Goal: Find specific page/section: Find specific page/section

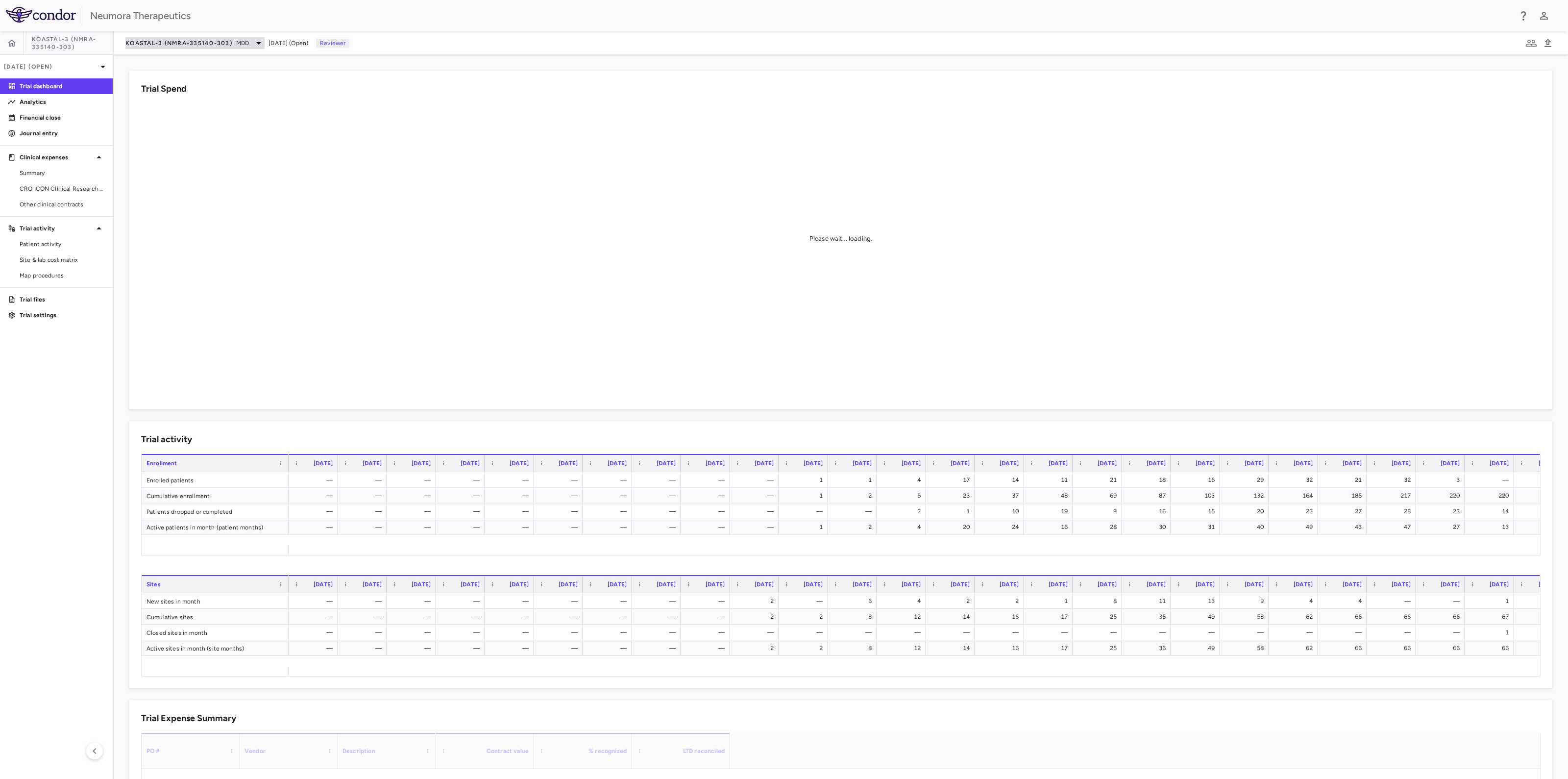
click at [259, 43] on icon at bounding box center [259, 43] width 5 height 2
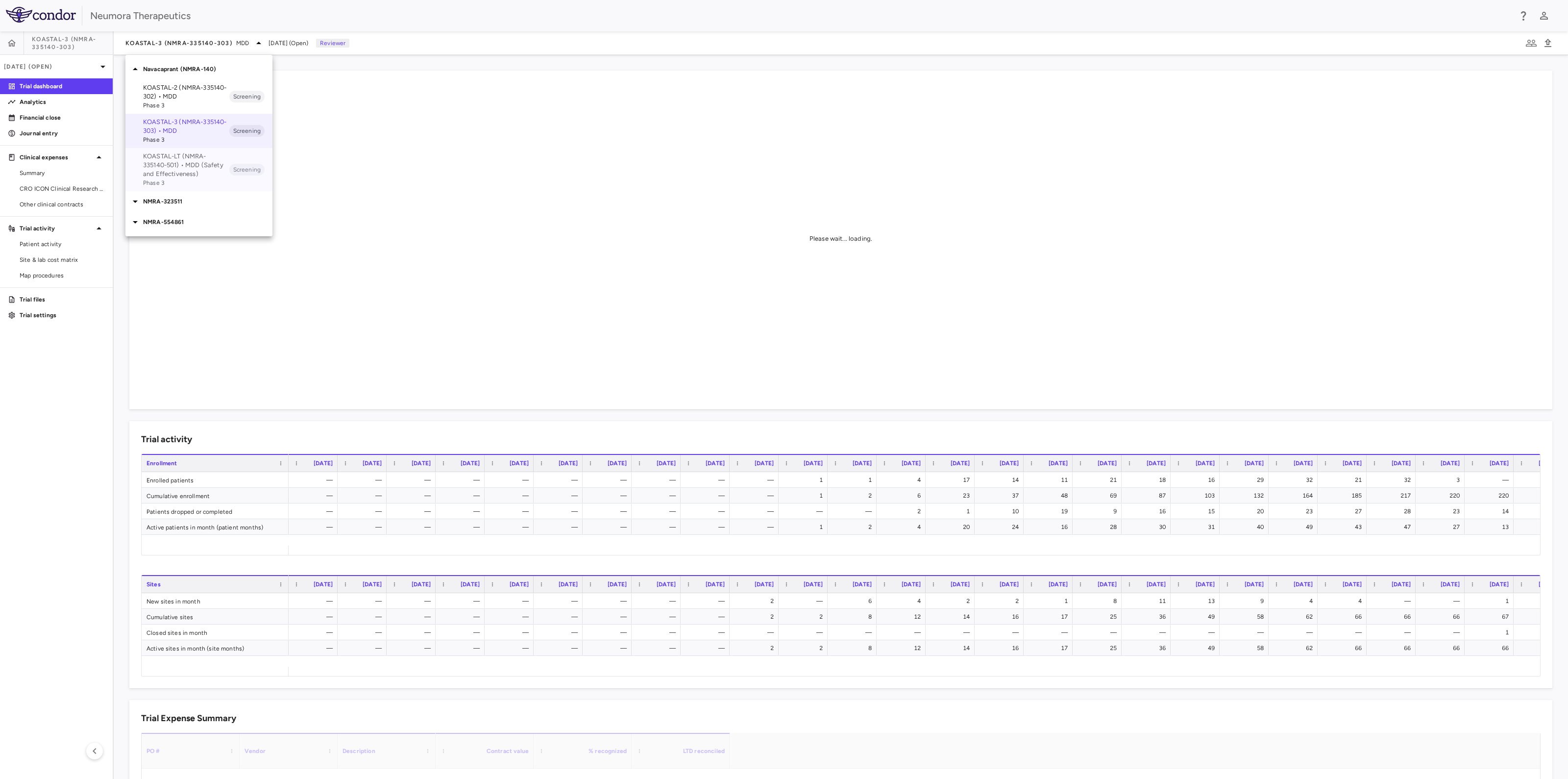
click at [177, 174] on p "KOASTAL-LT (NMRA-335140-501) • MDD (Safety and Effectiveness)" at bounding box center [186, 165] width 86 height 26
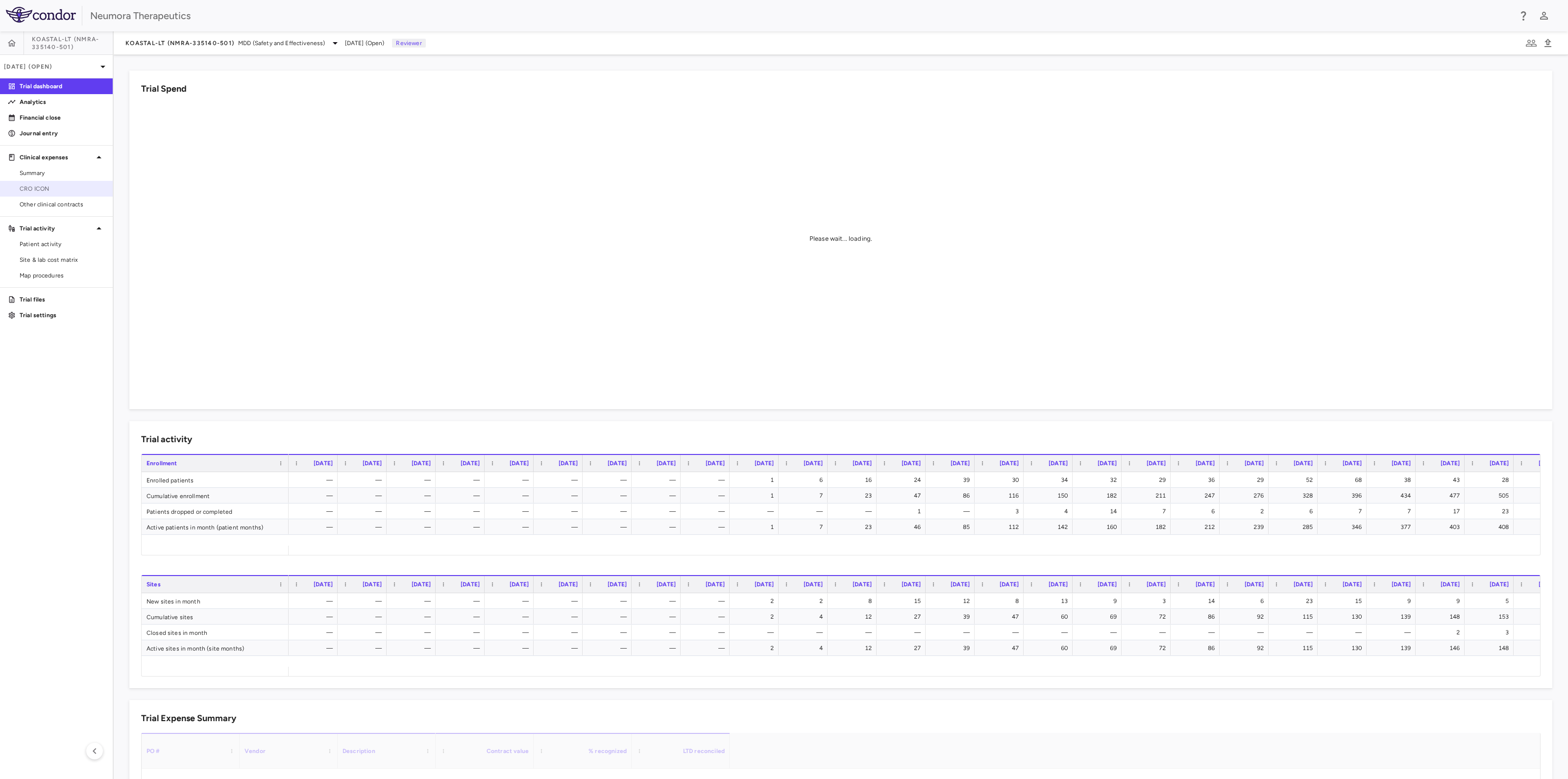
click at [65, 192] on span "CRO ICON" at bounding box center [62, 189] width 85 height 9
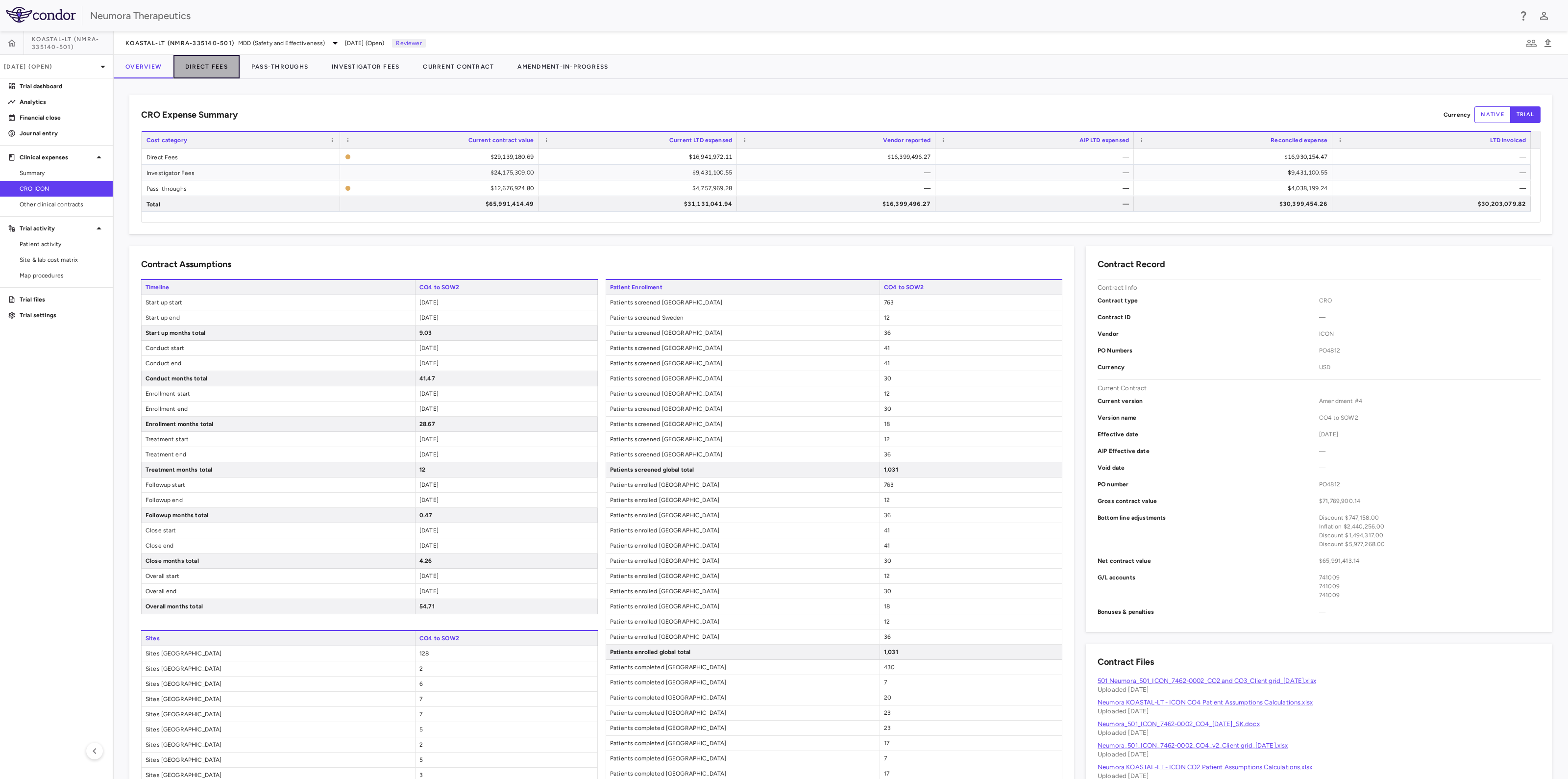
click at [216, 62] on button "Direct Fees" at bounding box center [206, 67] width 66 height 23
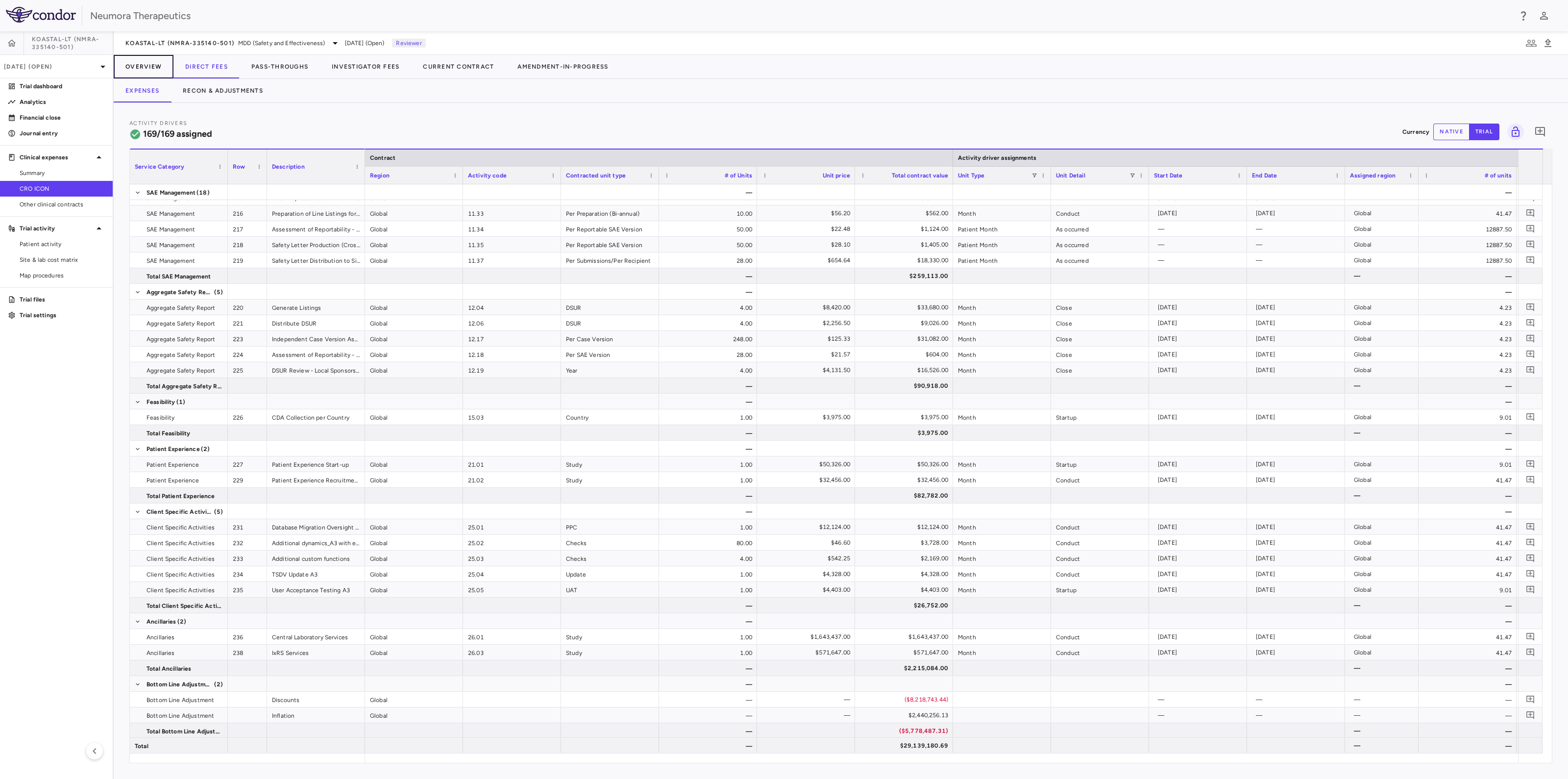
click at [134, 61] on button "Overview" at bounding box center [143, 67] width 60 height 23
